Goal: Information Seeking & Learning: Learn about a topic

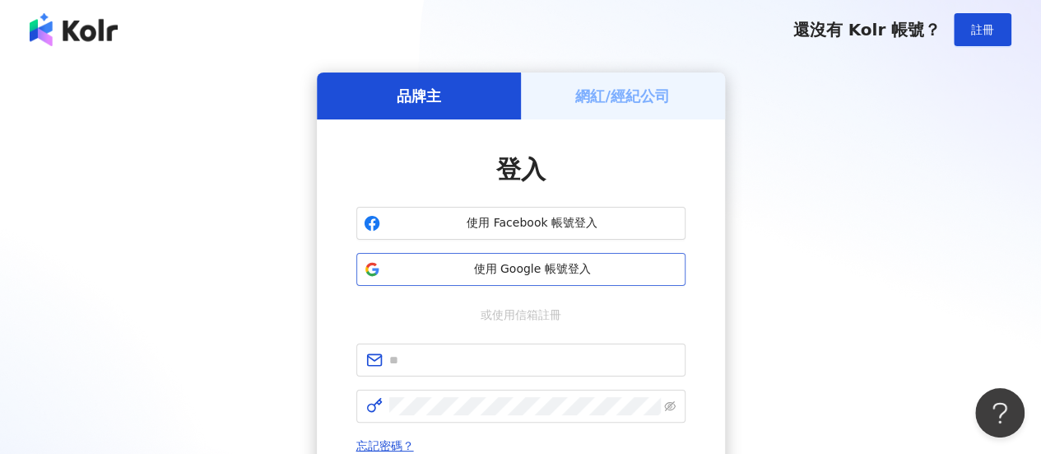
click at [527, 258] on button "使用 Google 帳號登入" at bounding box center [520, 269] width 329 height 33
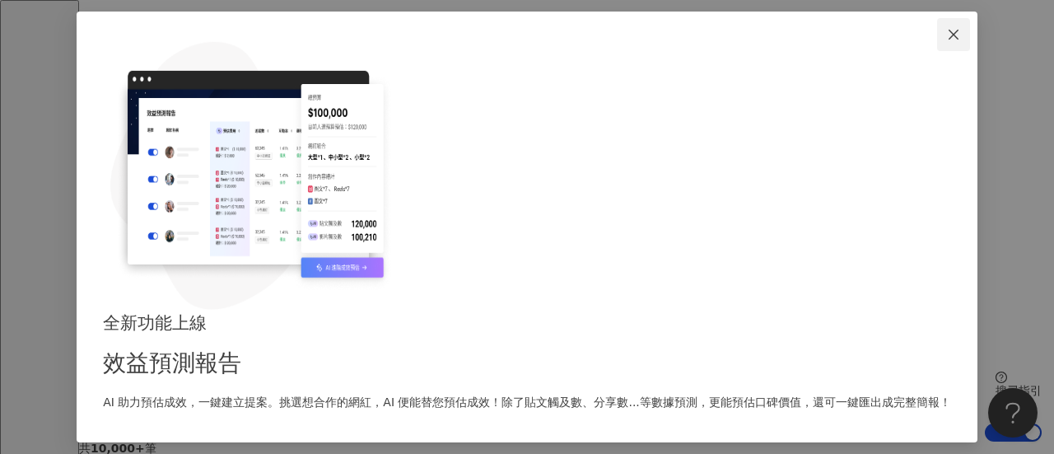
click at [937, 41] on span "Close" at bounding box center [953, 34] width 33 height 13
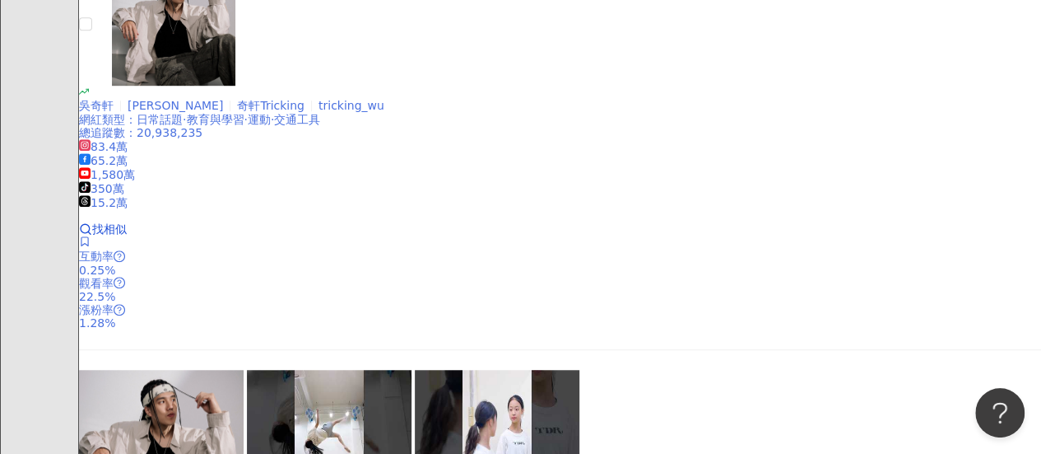
scroll to position [900, 0]
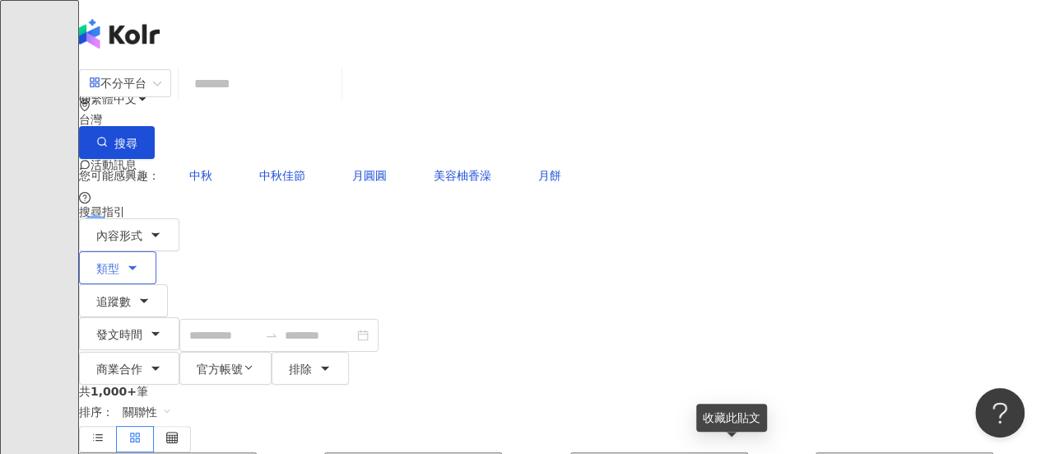
click at [156, 251] on button "類型" at bounding box center [117, 267] width 77 height 33
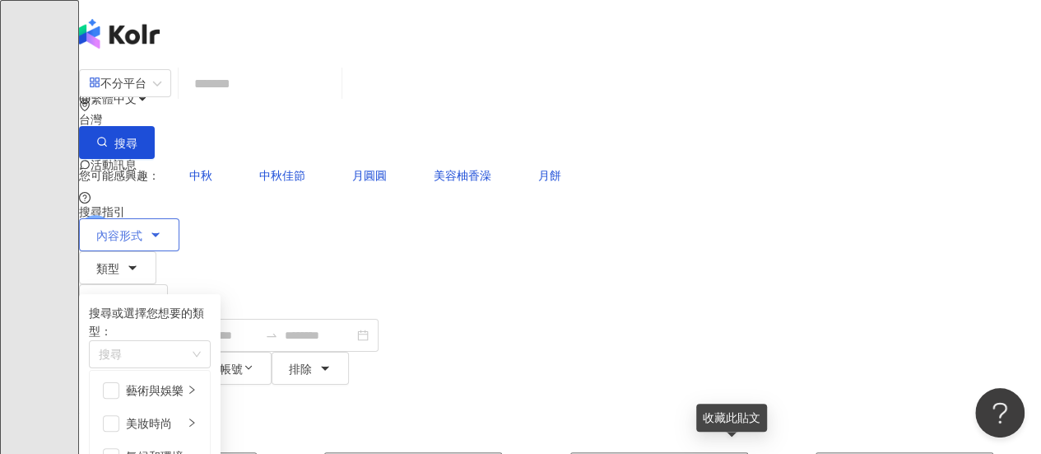
click at [147, 218] on button "內容形式" at bounding box center [129, 234] width 100 height 33
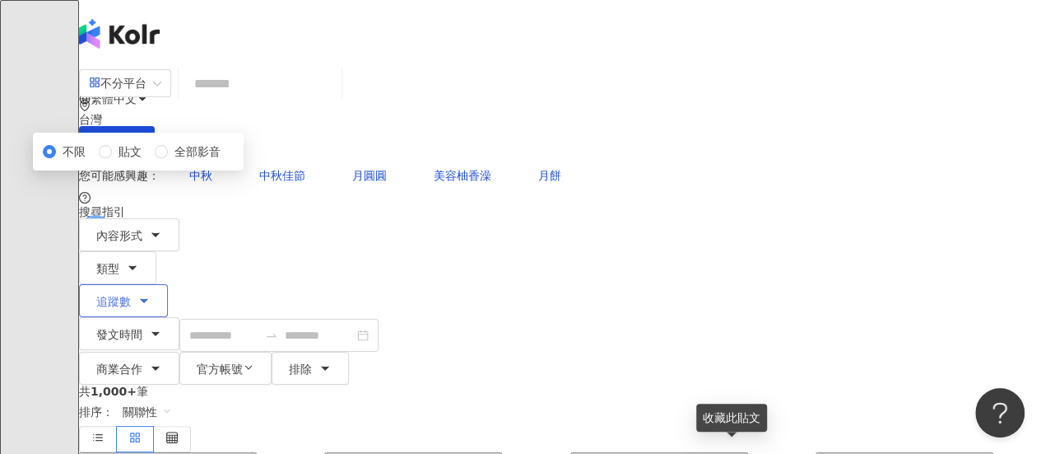
click at [131, 295] on span "追蹤數" at bounding box center [113, 301] width 35 height 13
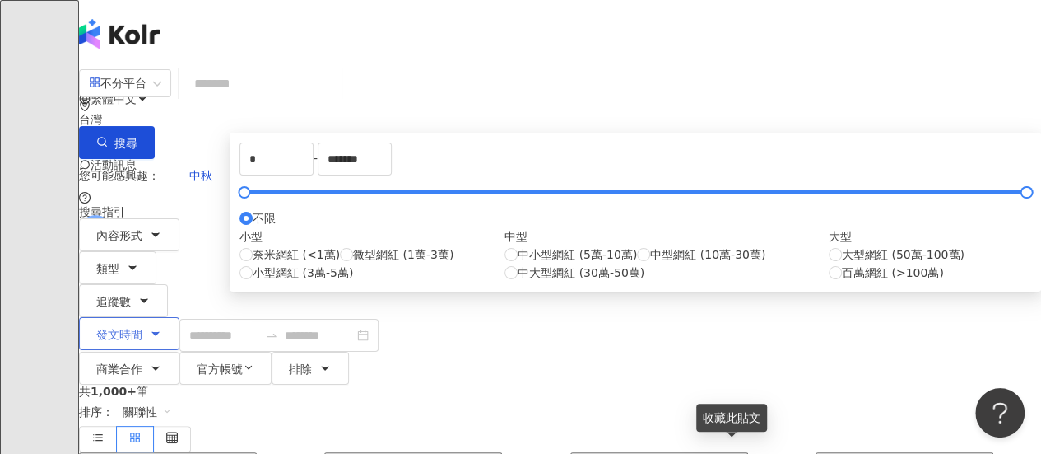
click at [142, 328] on span "發文時間" at bounding box center [119, 334] width 46 height 13
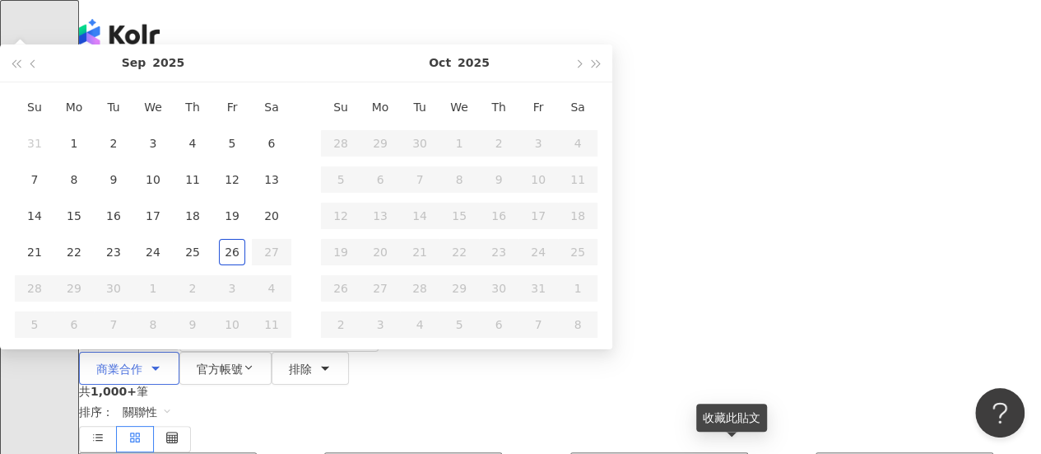
click at [142, 362] on span "商業合作" at bounding box center [119, 368] width 46 height 13
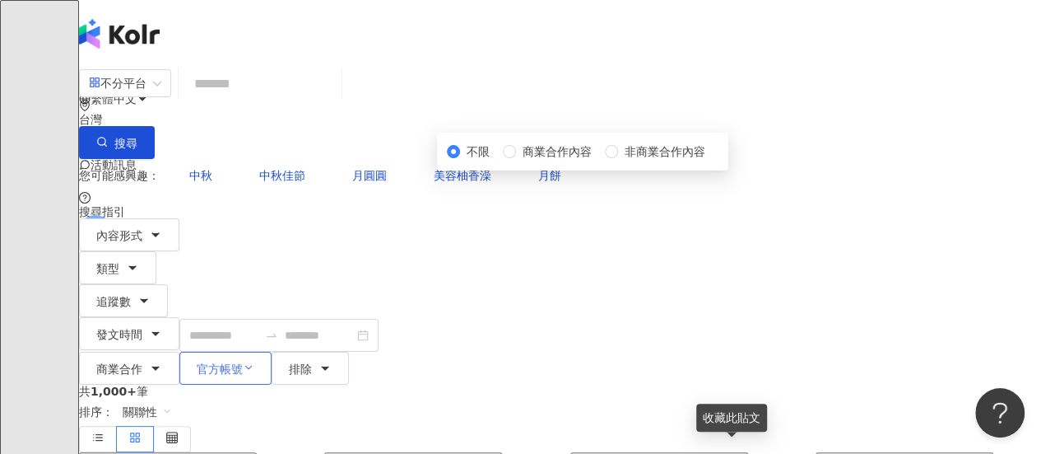
click at [243, 362] on span "官方帳號" at bounding box center [220, 368] width 46 height 13
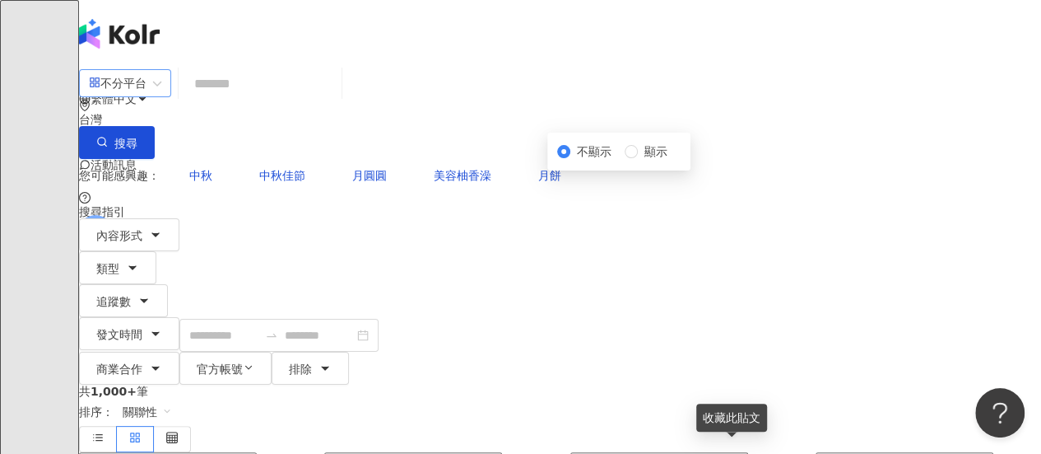
click at [147, 96] on div "不分平台" at bounding box center [118, 83] width 58 height 26
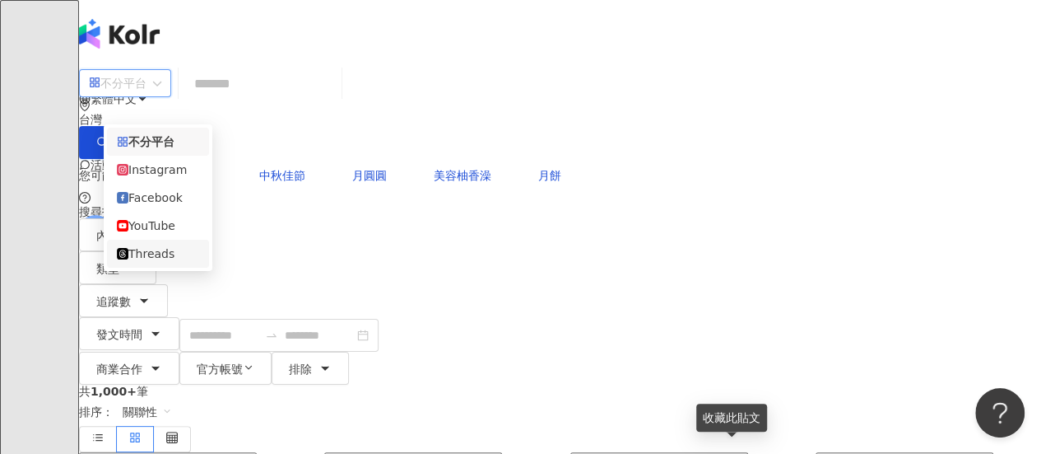
click at [161, 260] on div "Threads" at bounding box center [158, 253] width 82 height 18
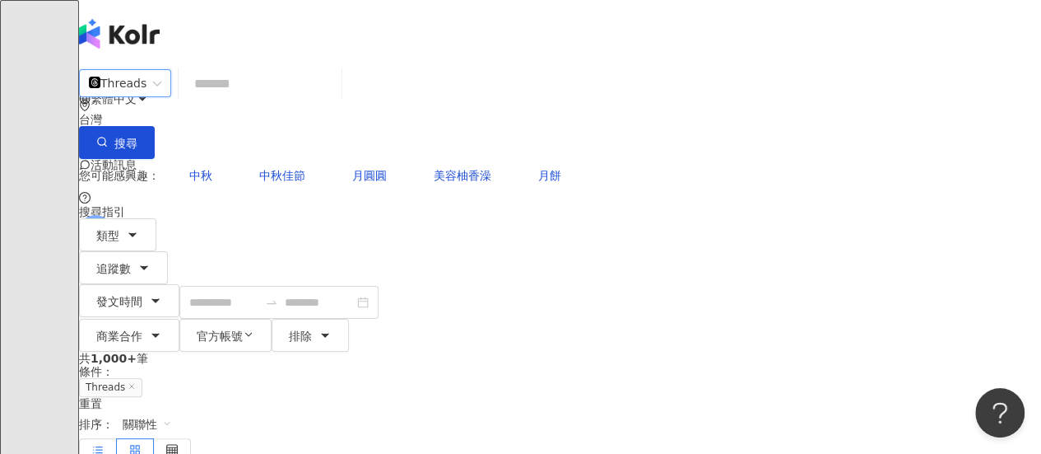
click at [117, 438] on label at bounding box center [98, 451] width 38 height 26
click at [172, 411] on span "關聯性" at bounding box center [147, 424] width 49 height 26
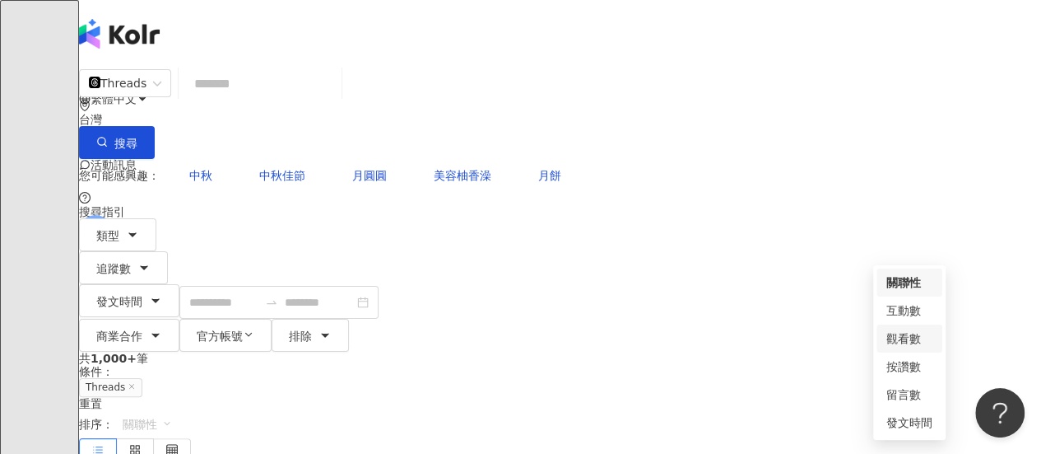
click at [915, 329] on div "觀看數" at bounding box center [909, 338] width 46 height 18
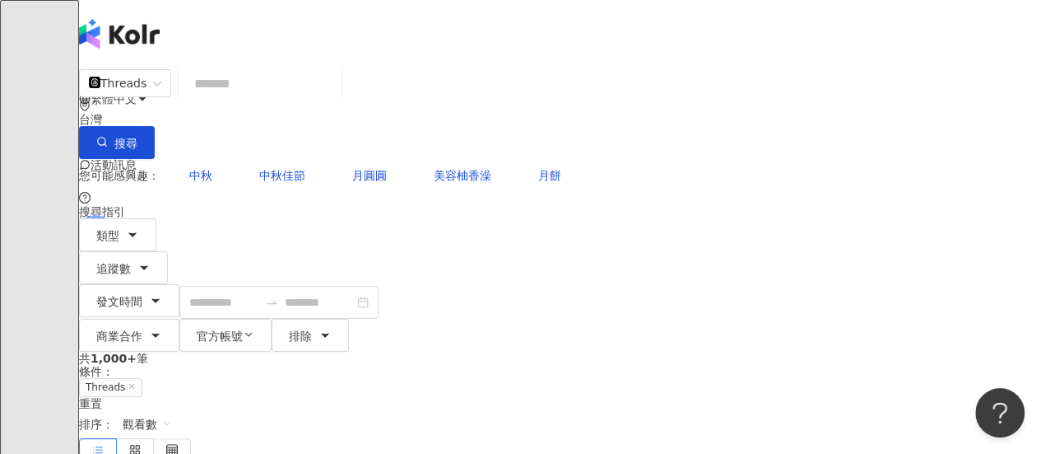
click at [335, 95] on input "search" at bounding box center [260, 83] width 150 height 35
type input "*"
type input "****"
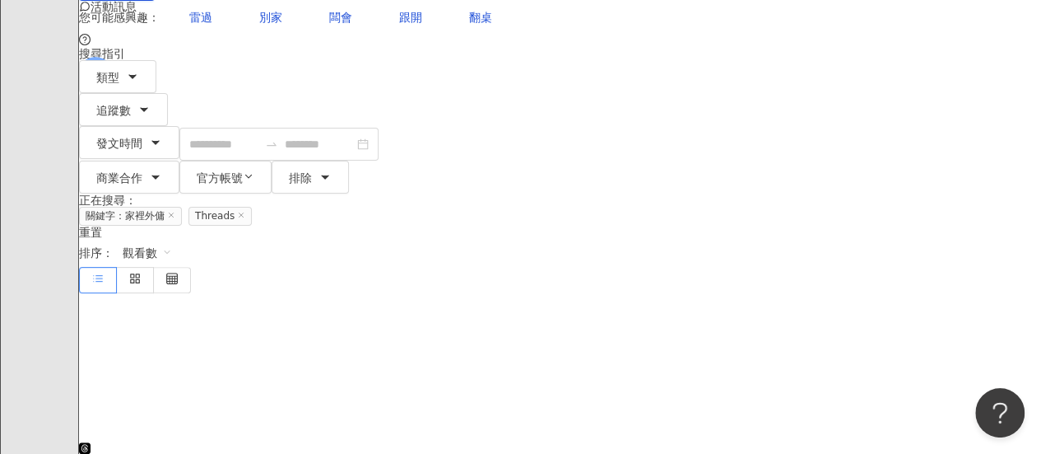
scroll to position [130, 0]
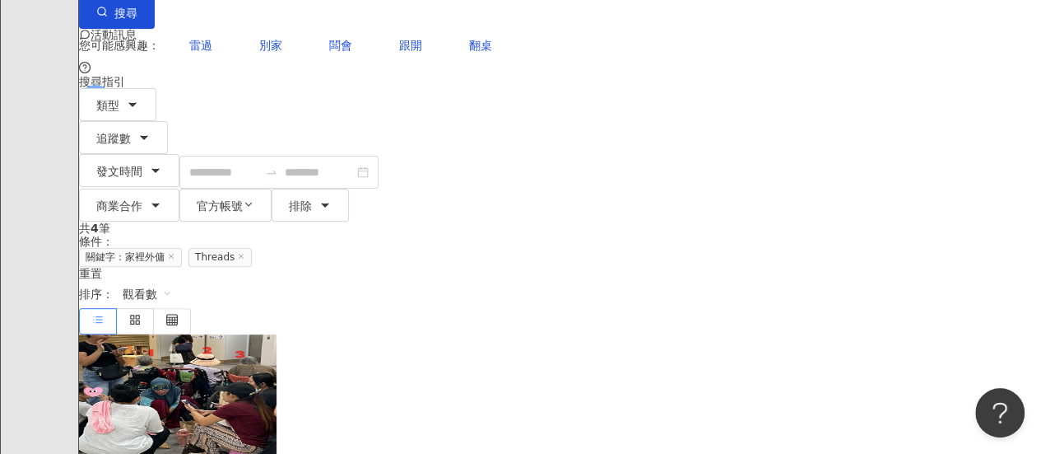
click at [175, 252] on icon at bounding box center [171, 256] width 8 height 8
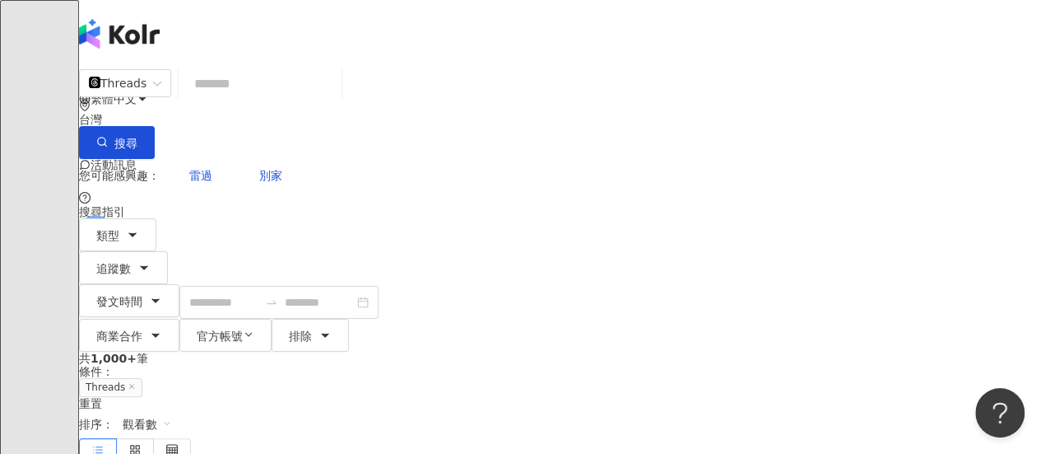
click at [335, 101] on input "search" at bounding box center [260, 83] width 150 height 35
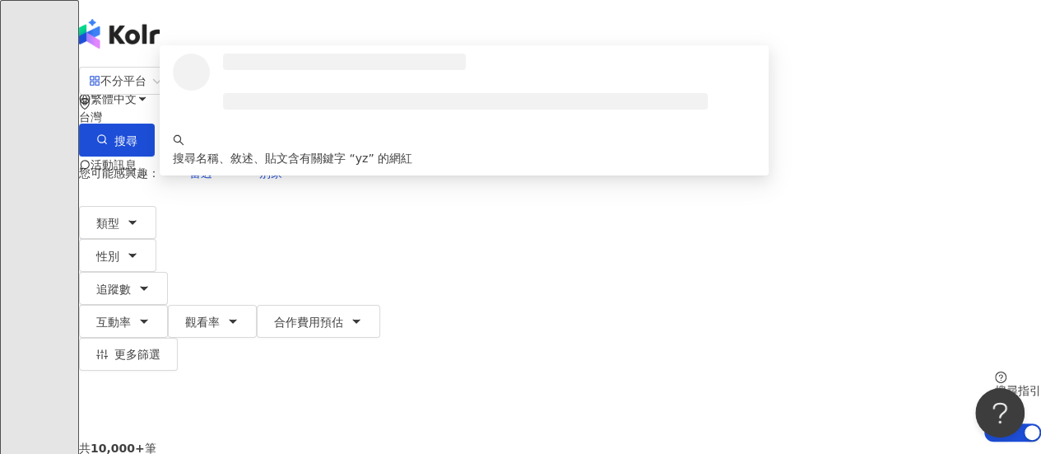
type input "****"
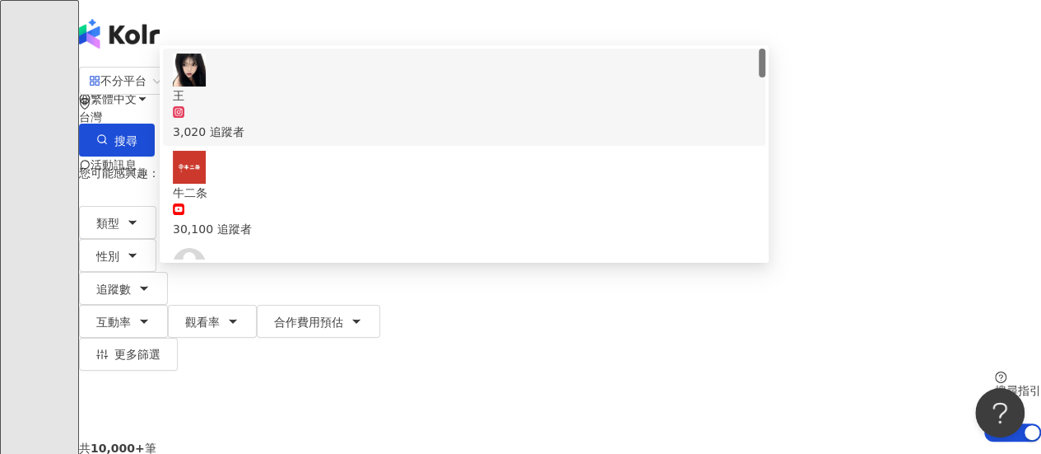
click at [184, 118] on icon at bounding box center [179, 112] width 12 height 12
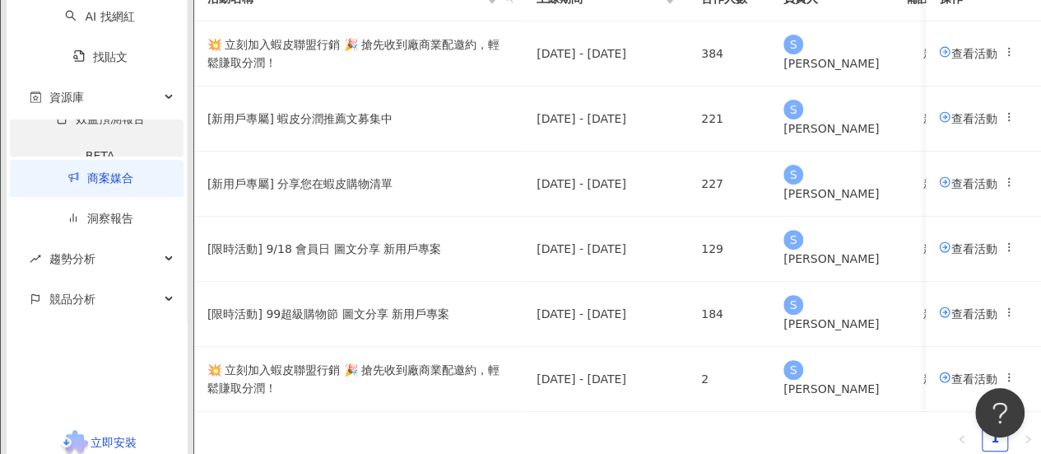
scroll to position [165, 0]
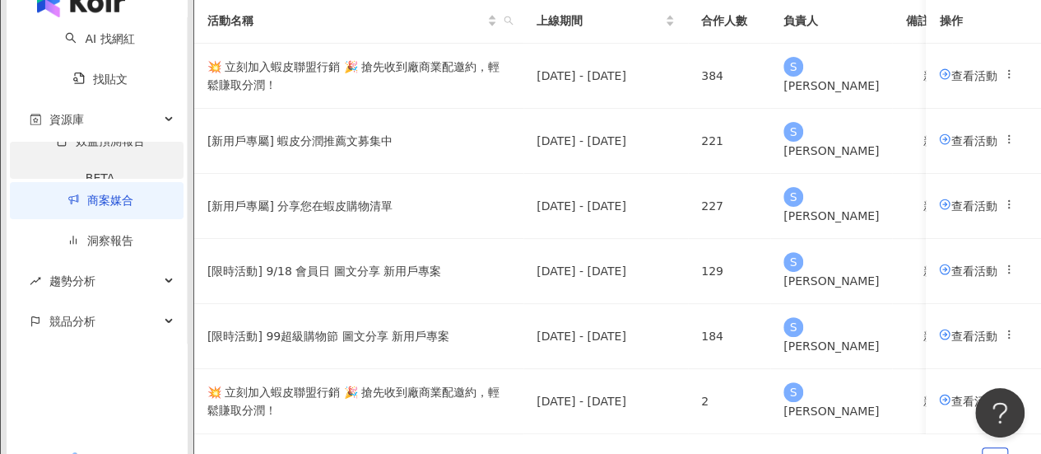
click at [76, 197] on link "效益預測報告 BETA" at bounding box center [100, 165] width 141 height 63
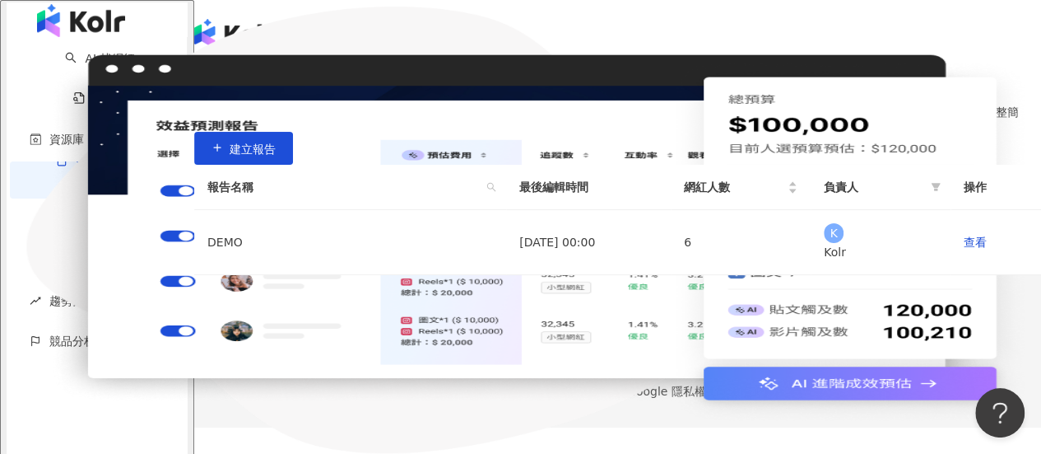
scroll to position [351, 0]
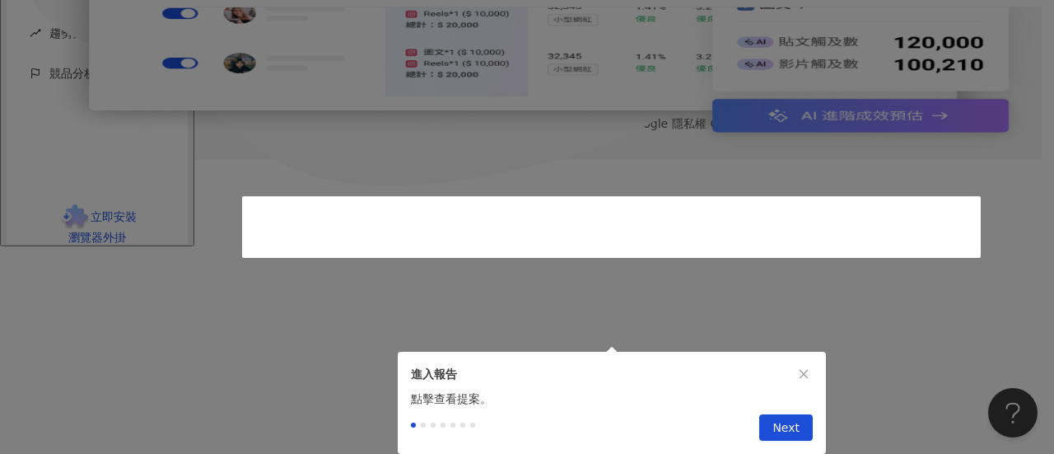
click at [923, 246] on div at bounding box center [520, 246] width 1041 height 0
click at [902, 246] on div at bounding box center [520, 246] width 1041 height 0
click at [808, 368] on icon "close" at bounding box center [804, 374] width 12 height 12
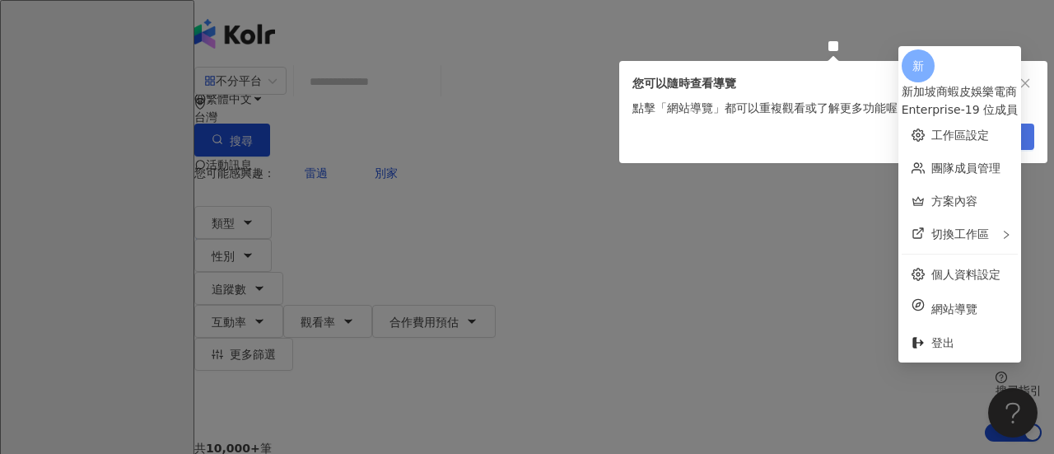
click at [1005, 143] on span "我知道了" at bounding box center [998, 137] width 46 height 26
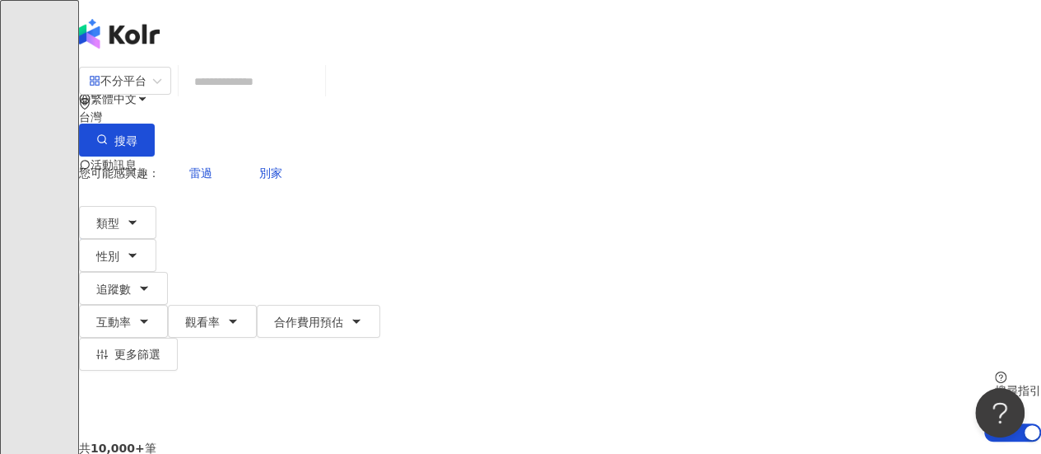
click at [137, 158] on span "活動訊息" at bounding box center [114, 164] width 46 height 13
click at [833, 190] on div "您可能感興趣： 雷過 別家 類型 性別 追蹤數 互動率 觀看率 合作費用預估 更多篩選 搜尋指引 AI 開啟 AI 關閉" at bounding box center [560, 298] width 962 height 285
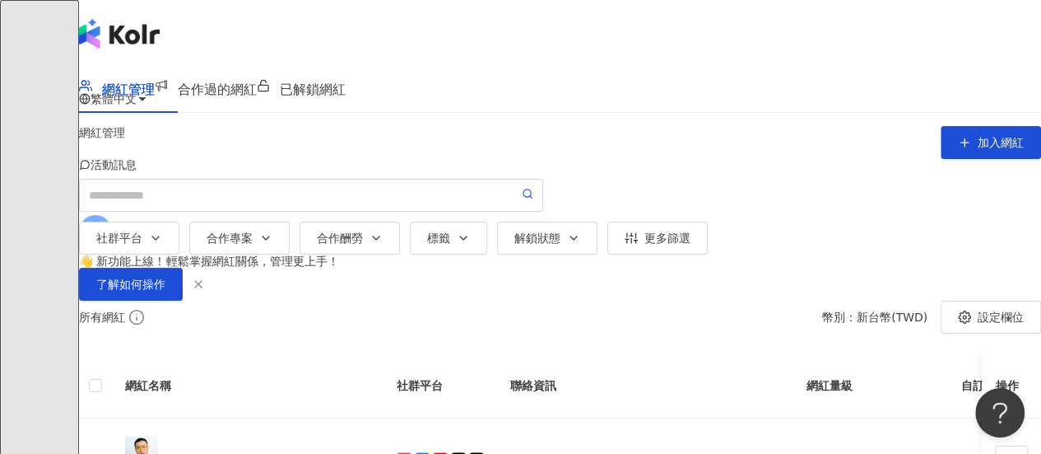
scroll to position [412, 0]
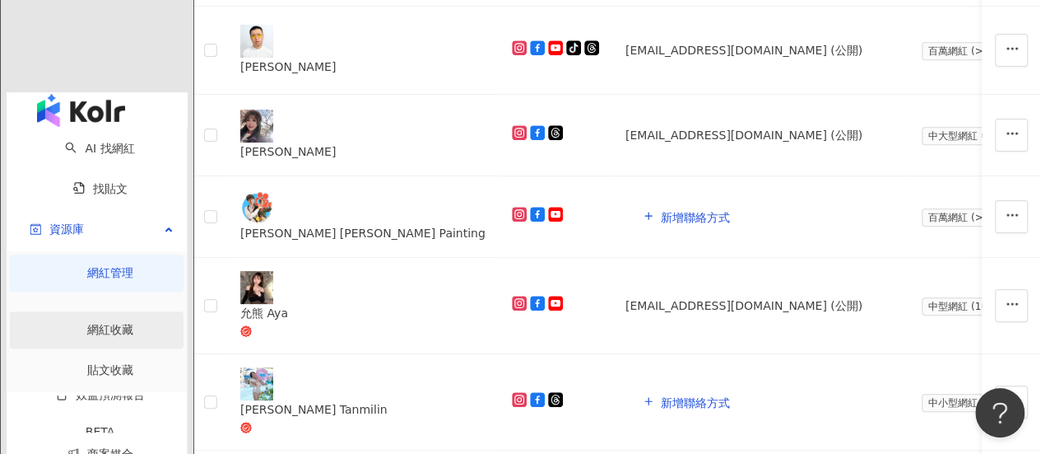
click at [87, 323] on link "網紅收藏" at bounding box center [110, 329] width 46 height 13
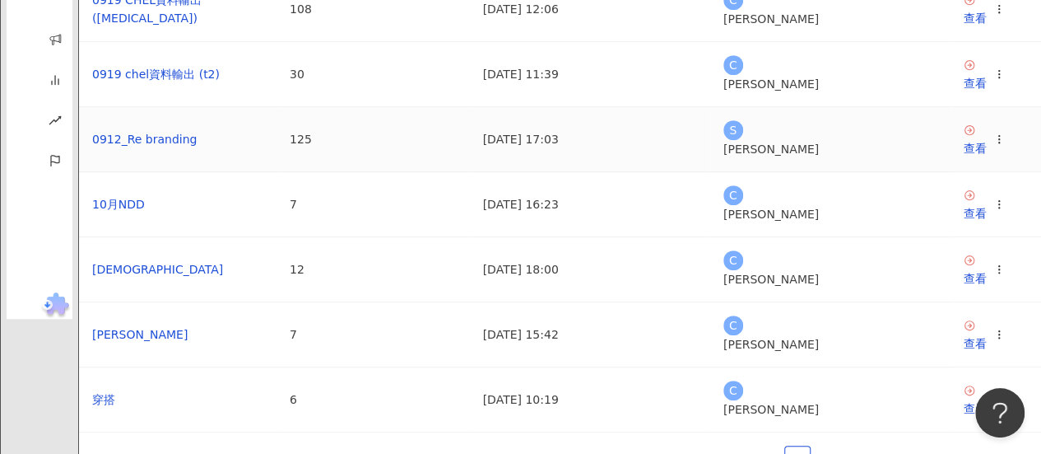
scroll to position [658, 0]
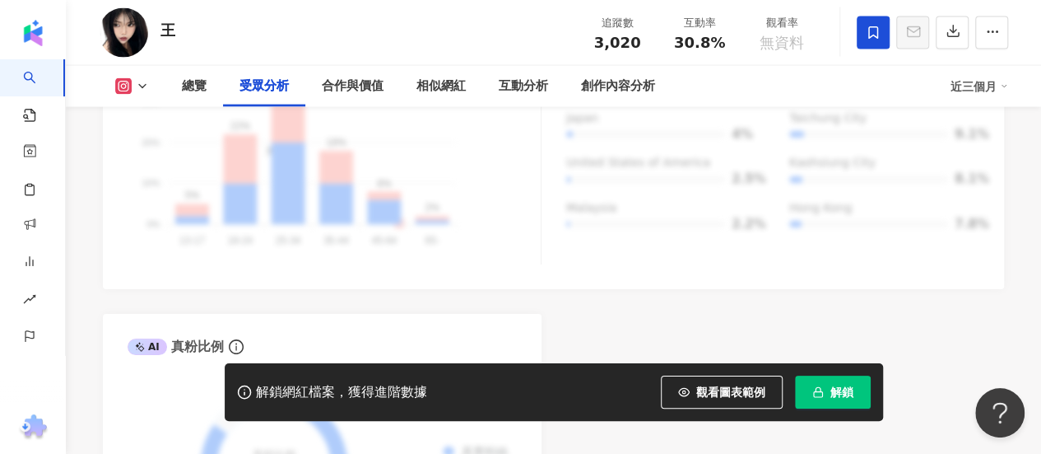
scroll to position [1399, 0]
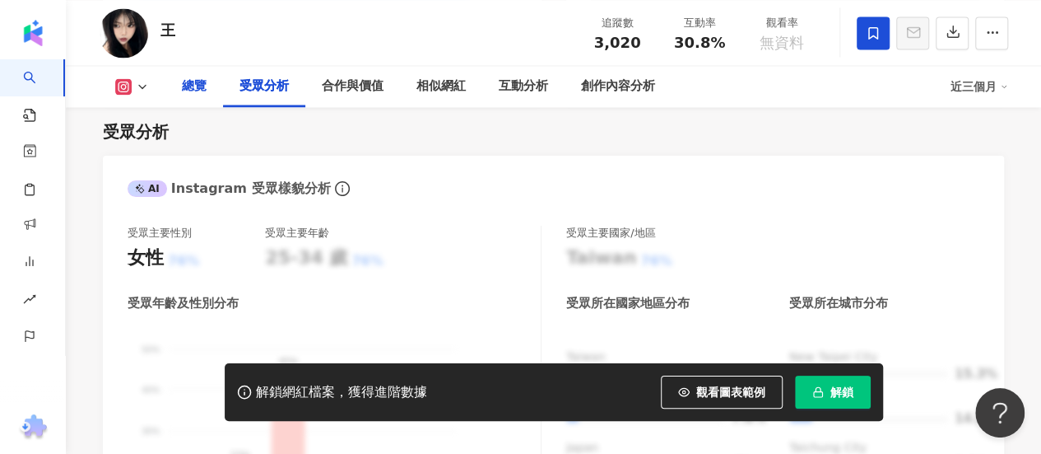
click at [216, 88] on div "總覽" at bounding box center [194, 86] width 58 height 41
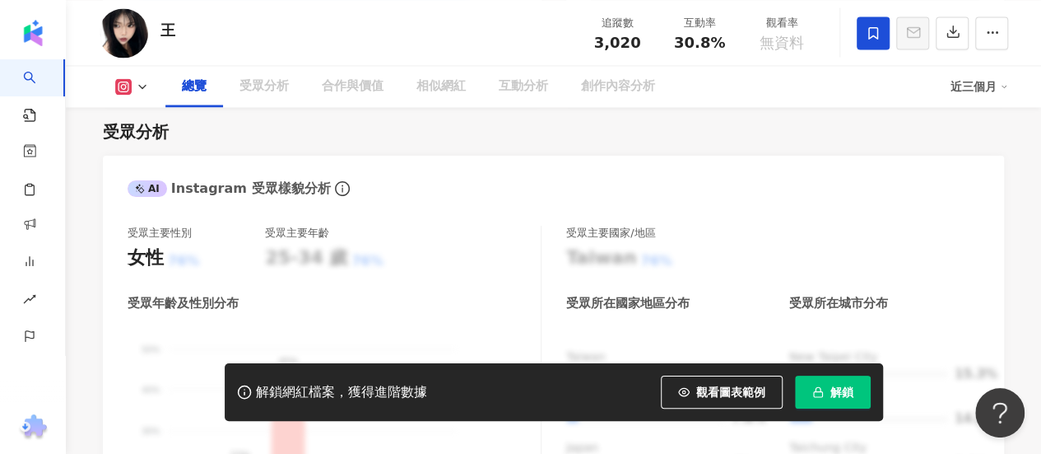
scroll to position [100, 0]
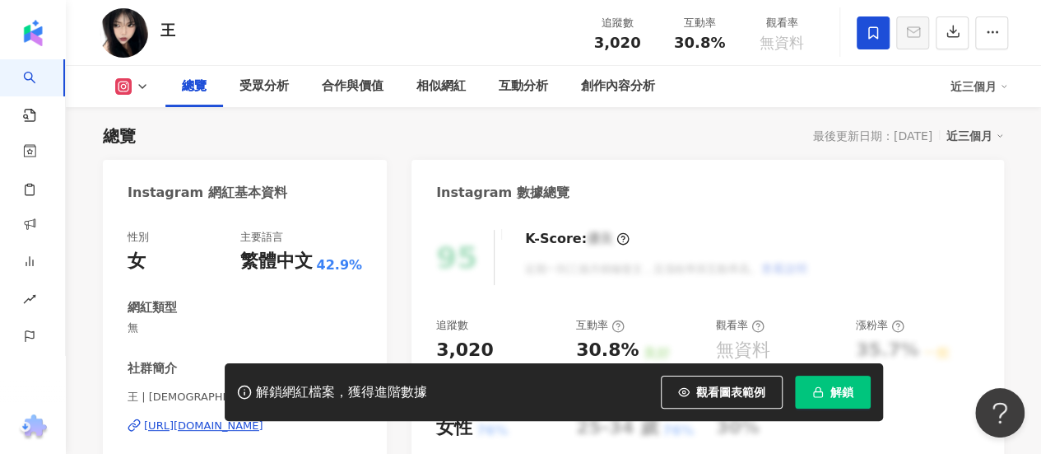
click at [143, 93] on button at bounding box center [132, 86] width 67 height 16
click at [354, 134] on div "總覽 最後更新日期：2025/9/13 近三個月" at bounding box center [553, 135] width 901 height 23
